Goal: Transaction & Acquisition: Purchase product/service

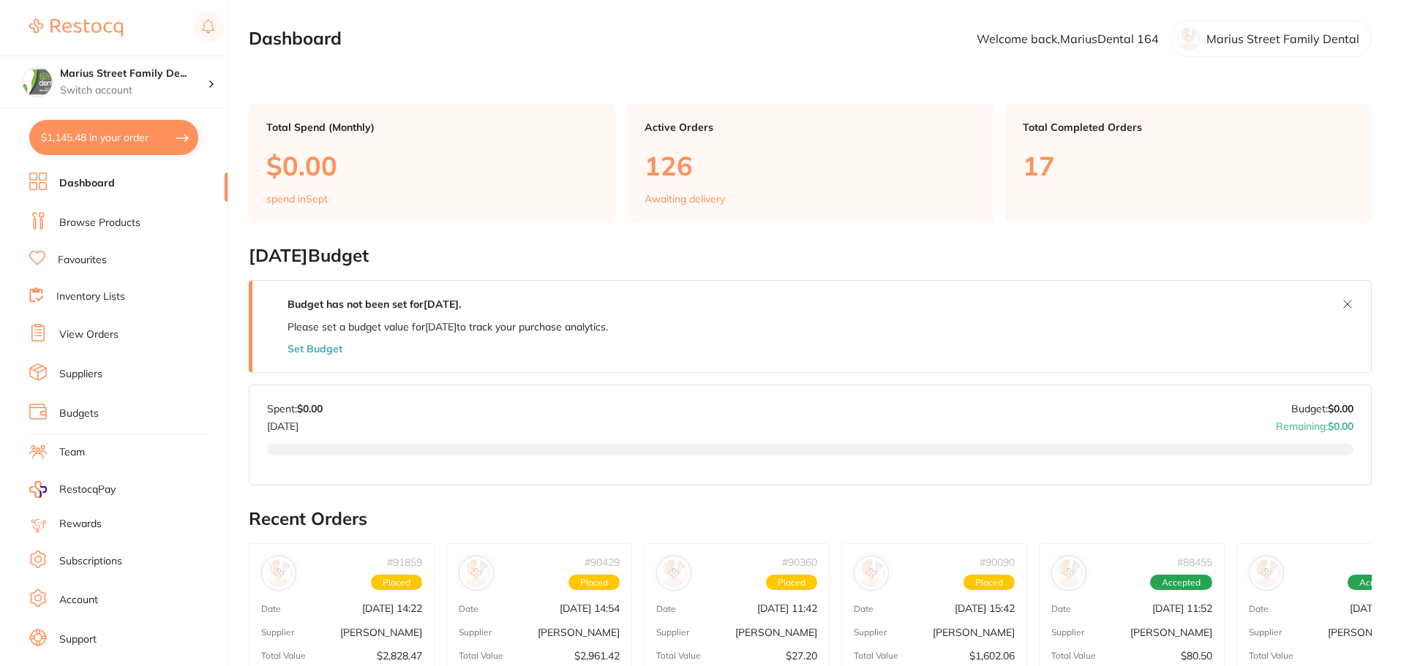
click at [110, 221] on link "Browse Products" at bounding box center [99, 223] width 81 height 15
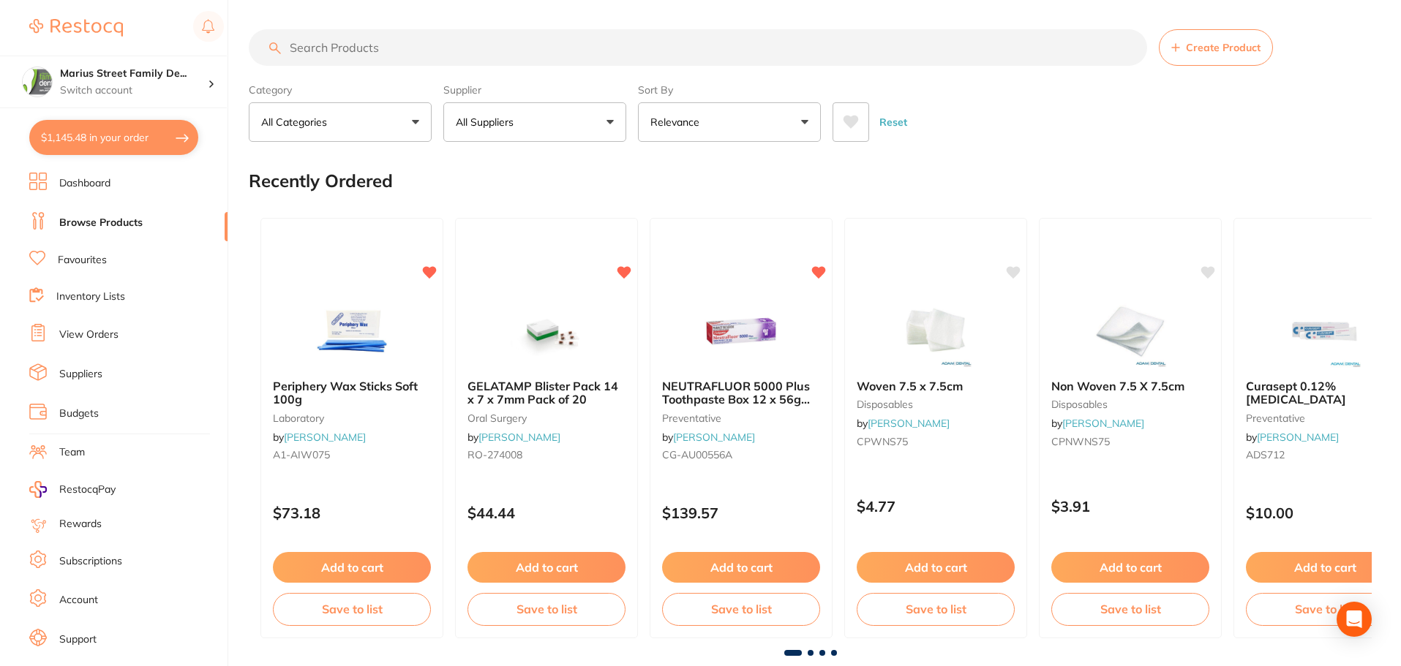
click at [369, 43] on input "search" at bounding box center [698, 47] width 898 height 37
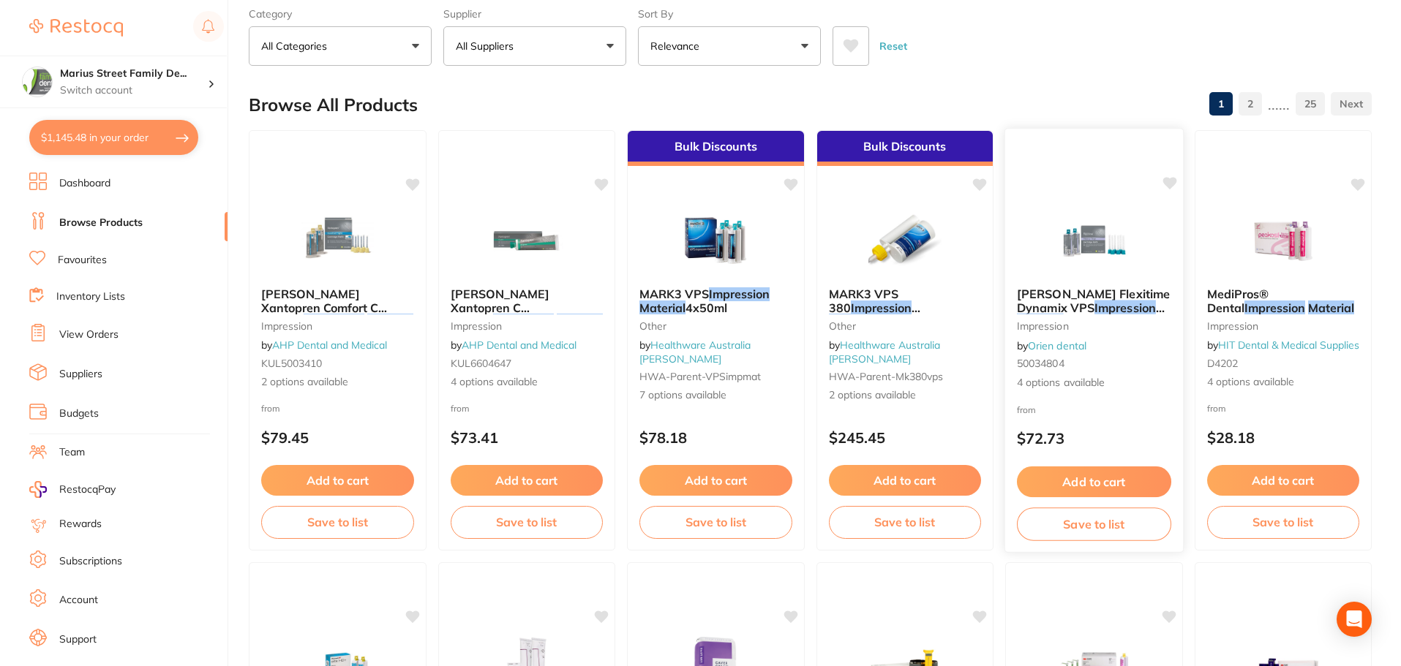
scroll to position [73, 0]
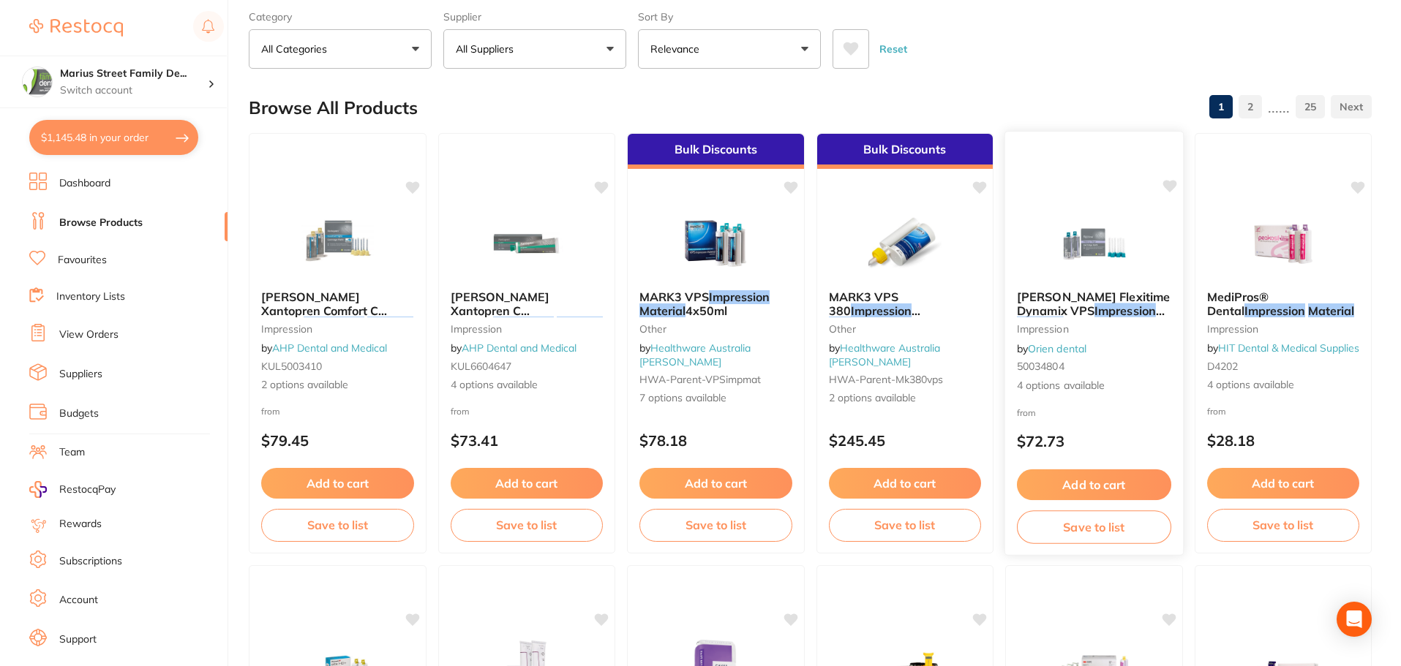
type input "imporession material"
click at [1101, 488] on button "Add to cart" at bounding box center [1094, 485] width 154 height 31
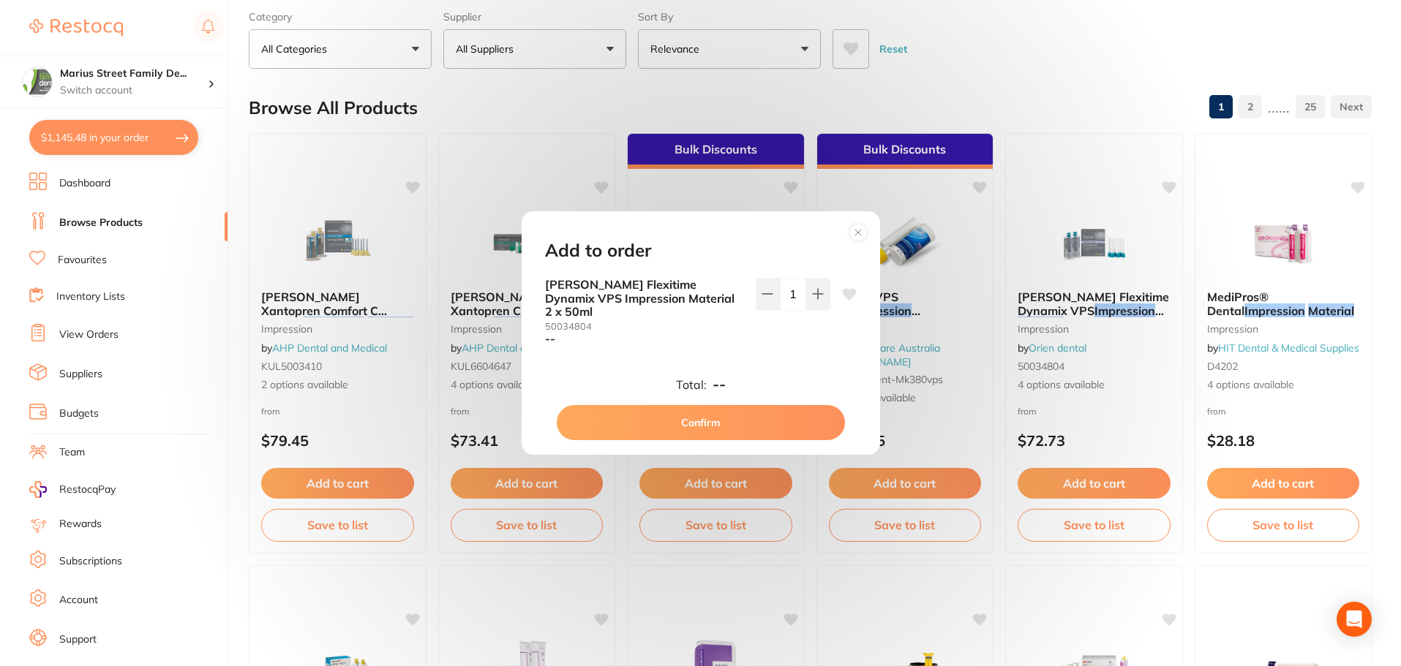
click at [719, 412] on button "Confirm" at bounding box center [701, 422] width 288 height 35
